Goal: Transaction & Acquisition: Purchase product/service

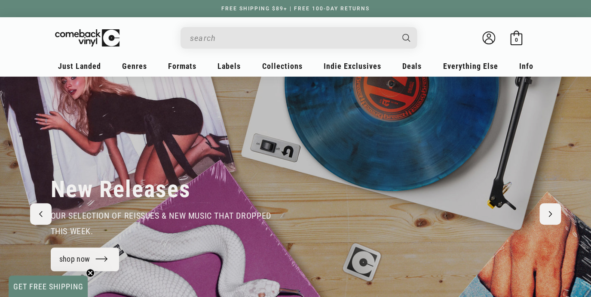
click at [284, 40] on input "When autocomplete results are available use up and down arrows to review and en…" at bounding box center [292, 38] width 204 height 18
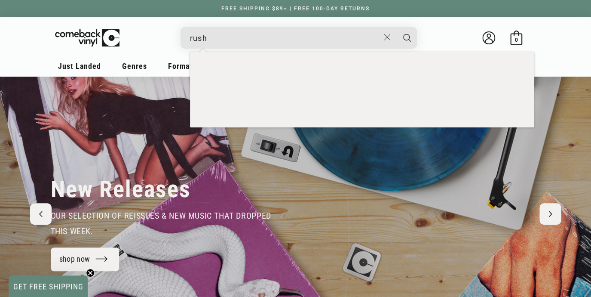
type input "rush"
click at [396, 27] on button "Search" at bounding box center [406, 37] width 21 height 21
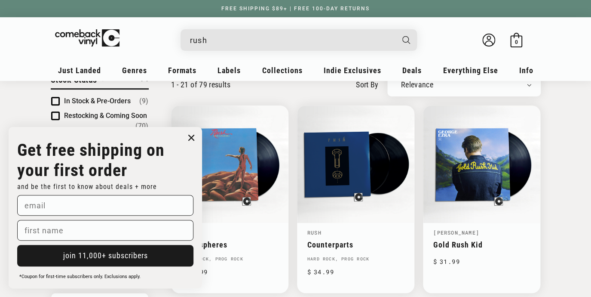
scroll to position [98, 0]
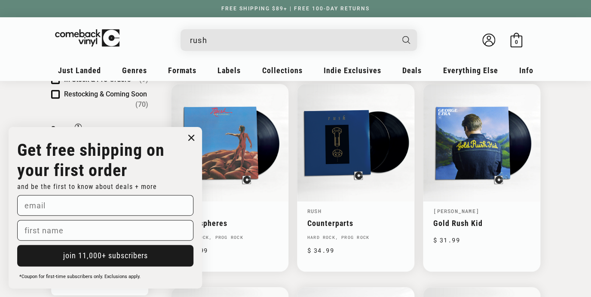
click at [193, 137] on circle "Close dialog" at bounding box center [191, 138] width 12 height 12
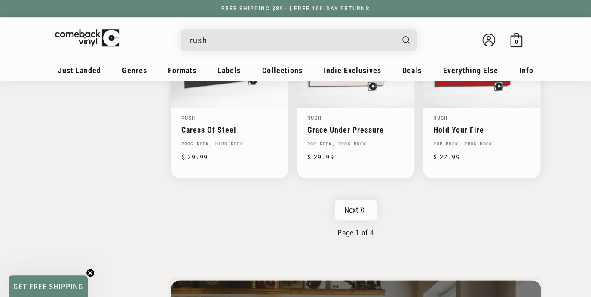
scroll to position [1433, 0]
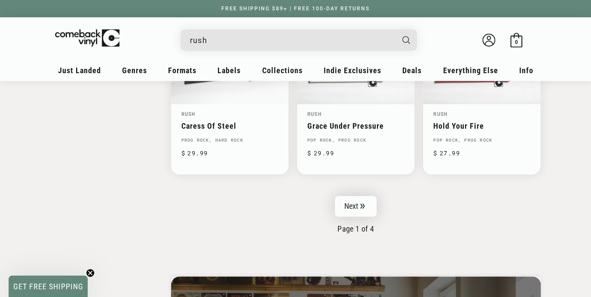
click at [354, 200] on link "Next" at bounding box center [356, 206] width 42 height 21
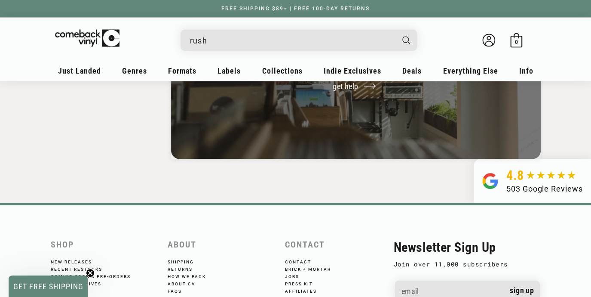
scroll to position [1776, 0]
